Goal: Information Seeking & Learning: Understand process/instructions

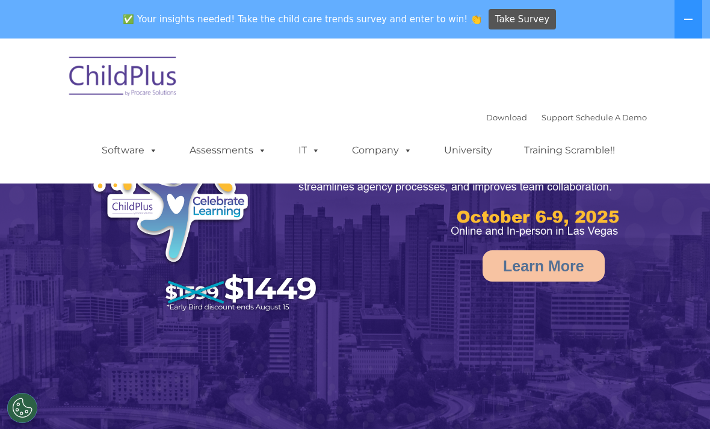
scroll to position [64, 0]
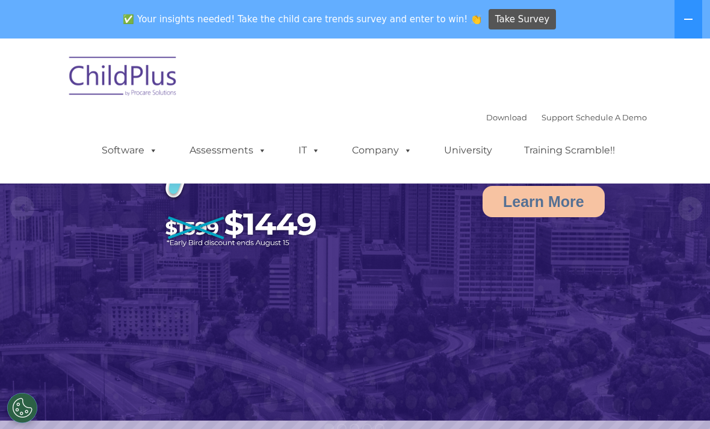
select select "MEDIUM"
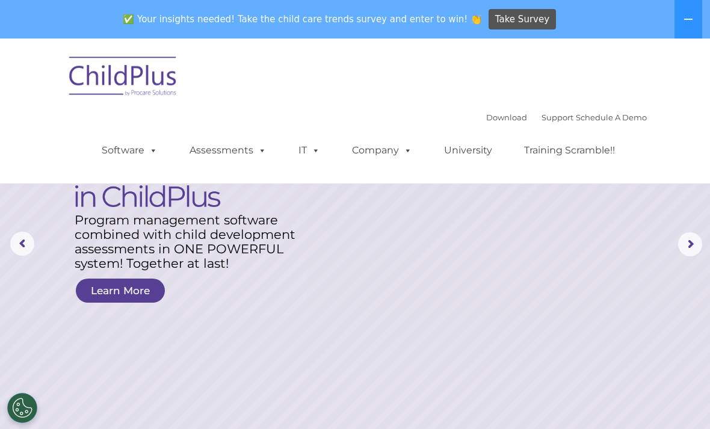
scroll to position [29, 0]
click at [490, 118] on link "Download" at bounding box center [506, 117] width 41 height 10
click at [154, 152] on span at bounding box center [150, 149] width 13 height 11
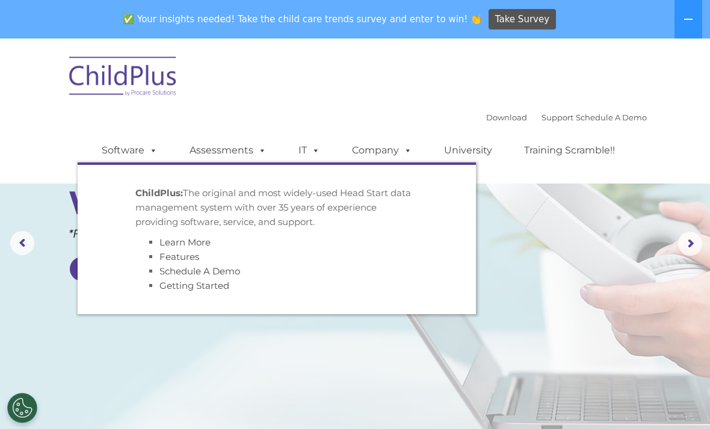
click at [652, 91] on nav "Download Support | Schedule A Demo  MENU MENU Software ChildPlus: The original…" at bounding box center [355, 110] width 710 height 145
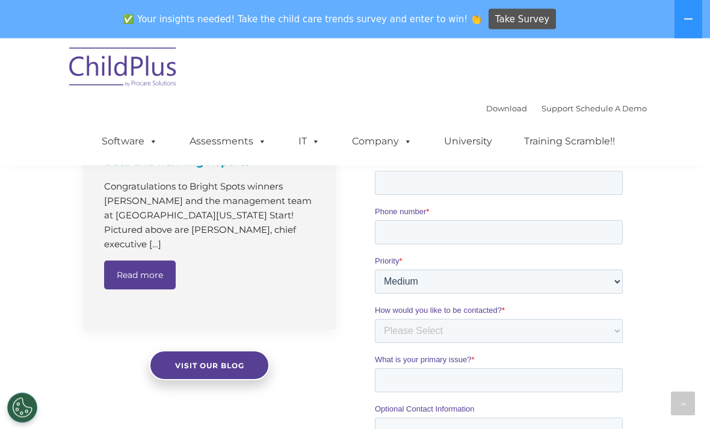
scroll to position [959, 0]
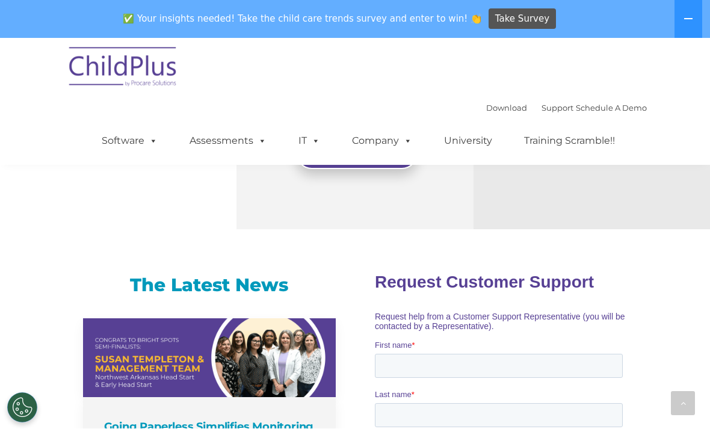
click at [683, 22] on icon at bounding box center [688, 19] width 10 height 10
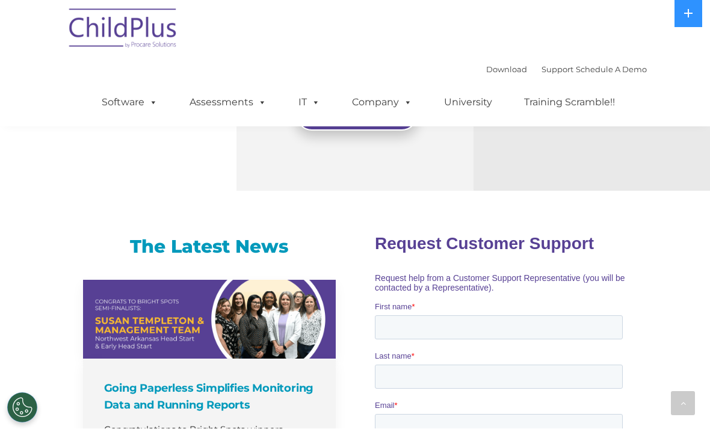
scroll to position [678, 0]
click at [142, 109] on link "Software" at bounding box center [130, 103] width 80 height 24
click at [321, 53] on div "Download Support | Schedule A Demo  MENU MENU Software ChildPlus: The original…" at bounding box center [354, 63] width 583 height 127
click at [144, 34] on img at bounding box center [123, 31] width 120 height 60
click at [683, 405] on icon at bounding box center [682, 403] width 5 height 8
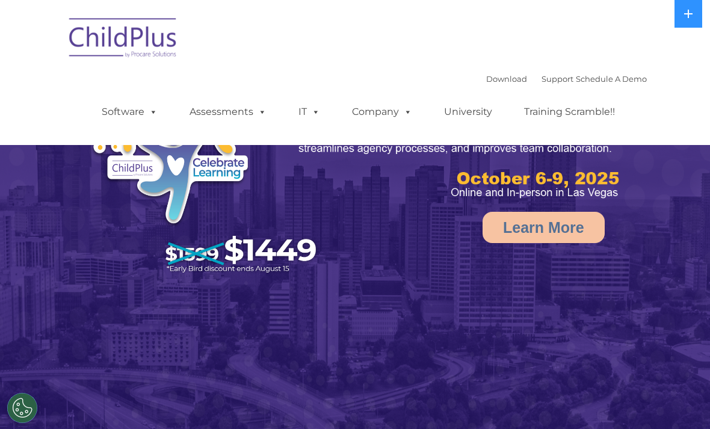
select select "MEDIUM"
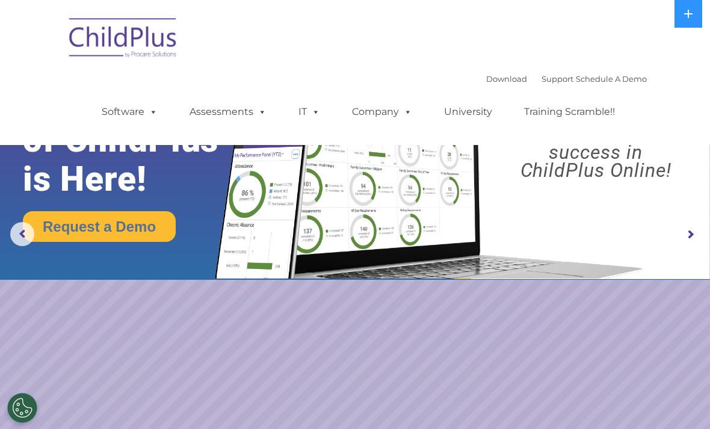
click at [134, 48] on img at bounding box center [123, 40] width 120 height 60
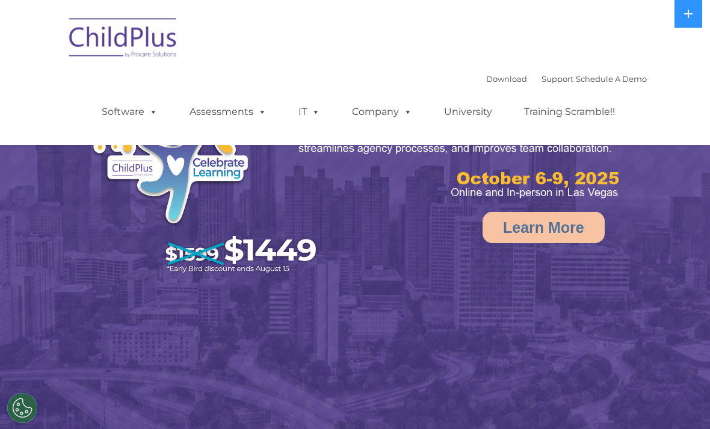
select select "MEDIUM"
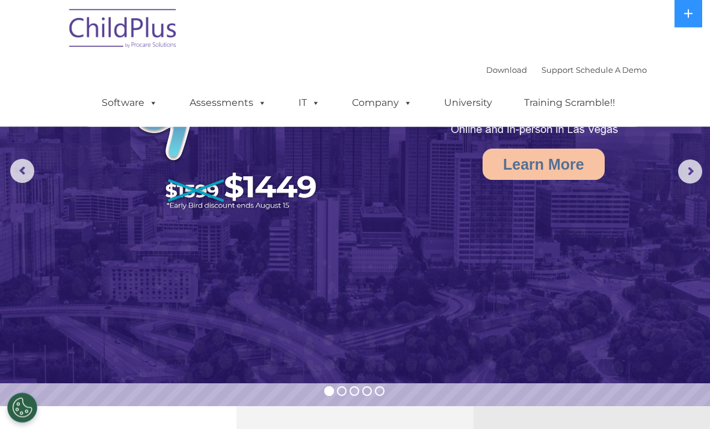
click at [312, 102] on span at bounding box center [313, 102] width 13 height 11
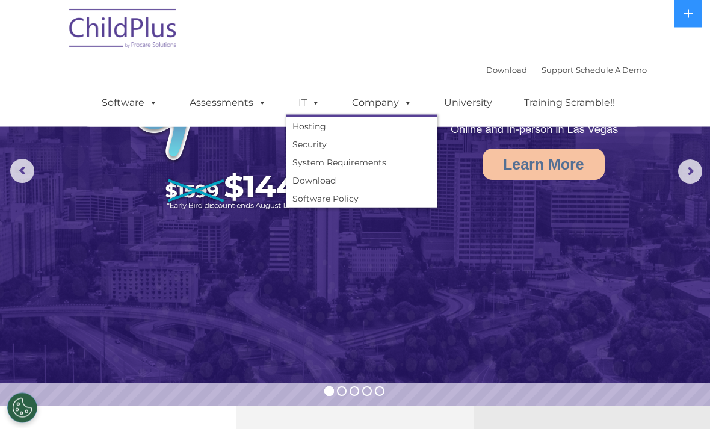
scroll to position [63, 0]
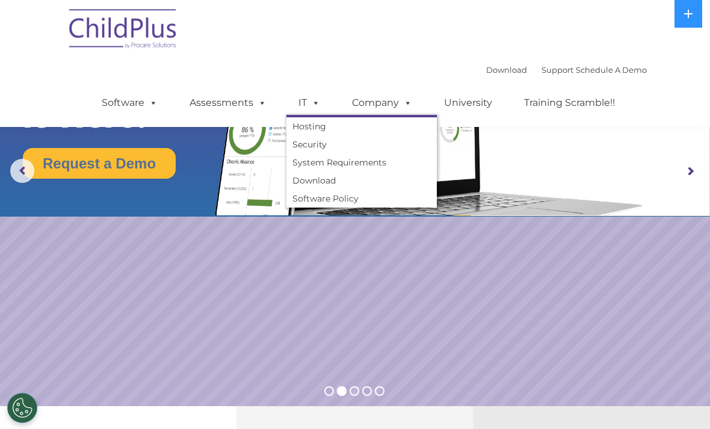
click at [304, 131] on link "Hosting" at bounding box center [361, 126] width 150 height 18
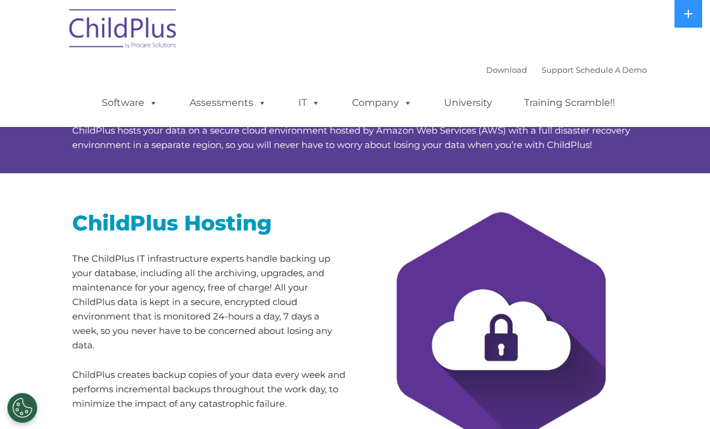
click at [150, 100] on span at bounding box center [150, 102] width 13 height 11
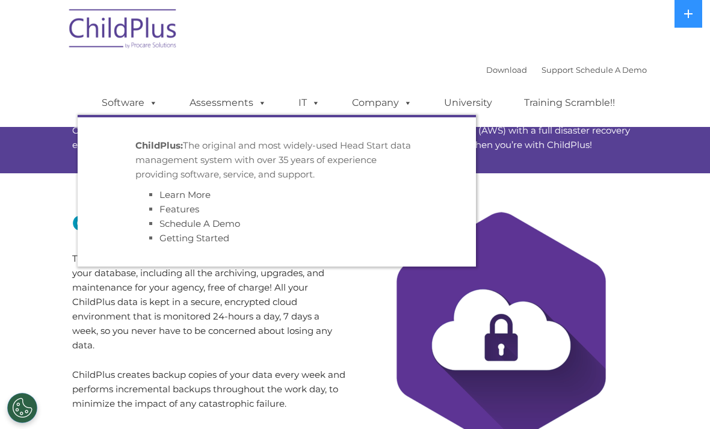
click at [217, 244] on link "Getting Started" at bounding box center [194, 237] width 70 height 11
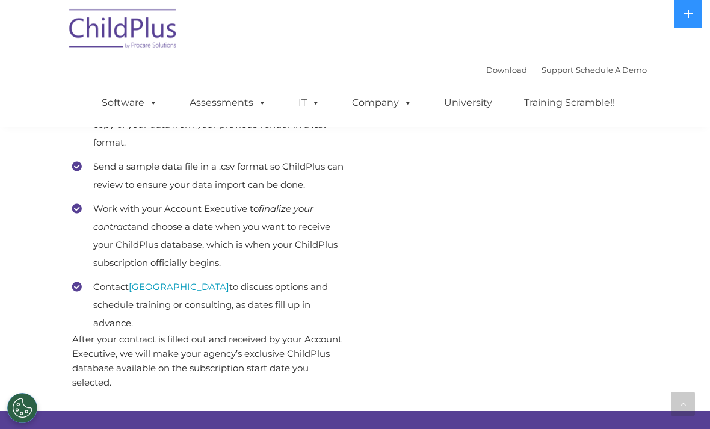
scroll to position [744, 0]
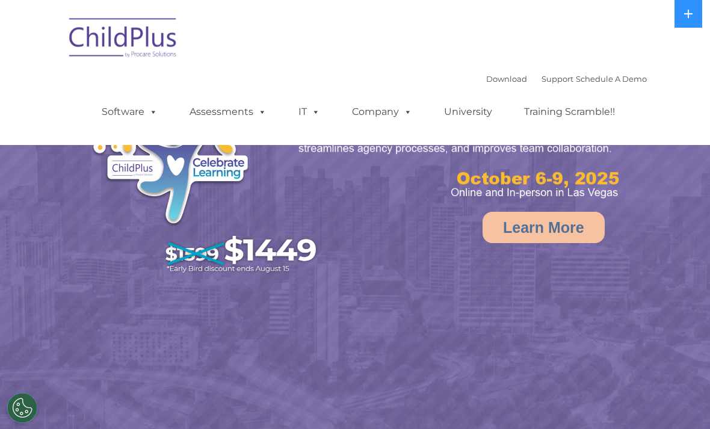
select select "MEDIUM"
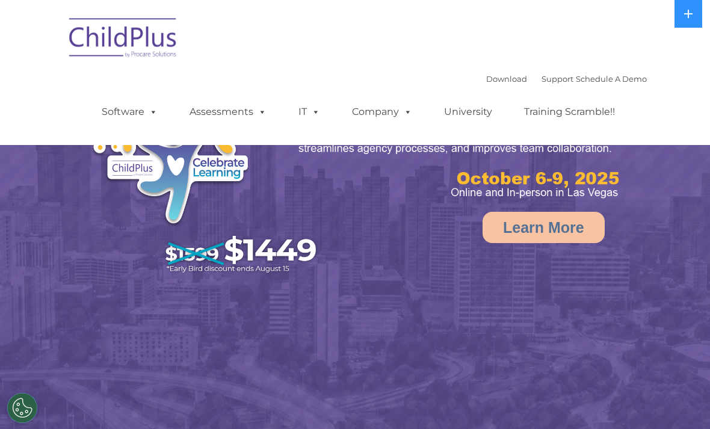
select select "MEDIUM"
